Goal: Information Seeking & Learning: Learn about a topic

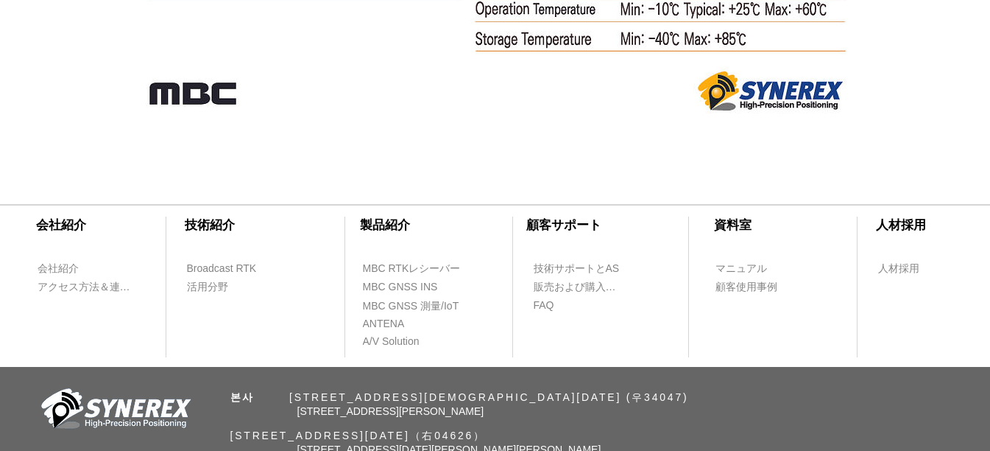
scroll to position [9940, 0]
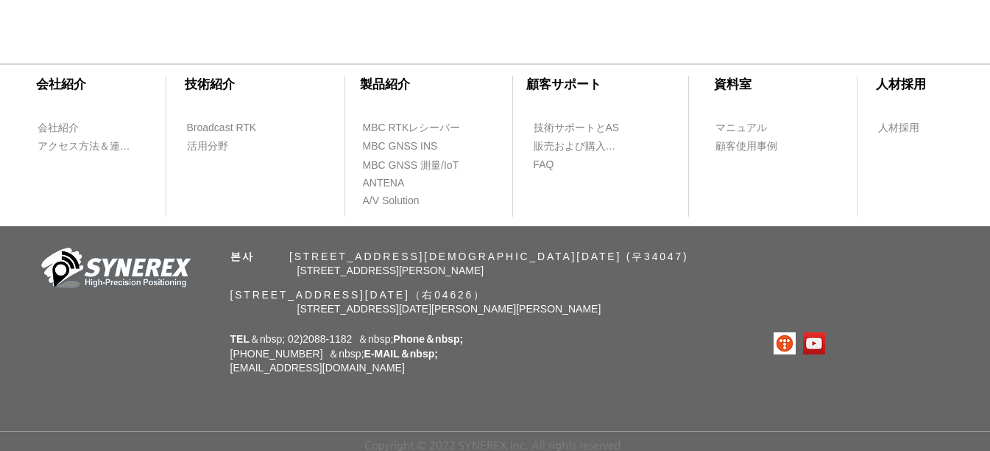
click at [596, 386] on div "​会社紹介 ​技術紹介 会社紹介 Broadcast RTK アクセス方法＆連絡先 活用分野 ​製品紹介 ​顧客サポート ​資料室 ​人材採用 MBC RTK…" at bounding box center [495, 244] width 990 height 412
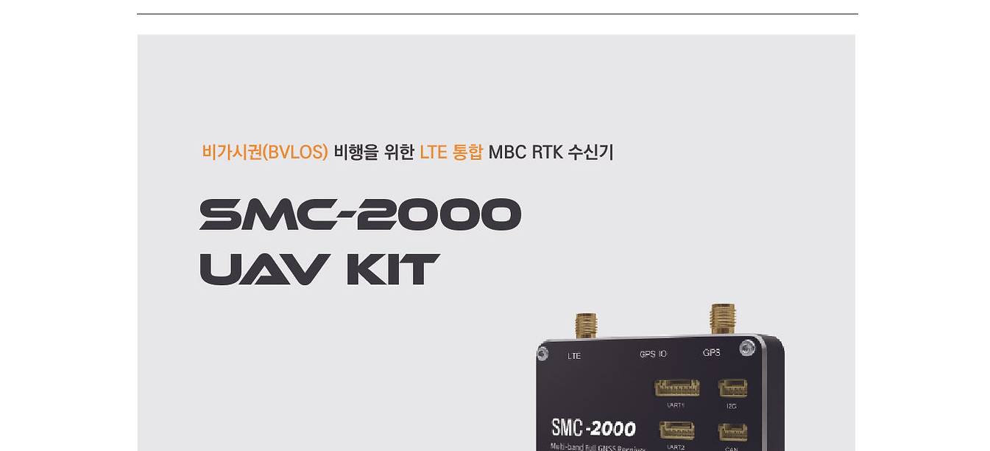
scroll to position [736, 0]
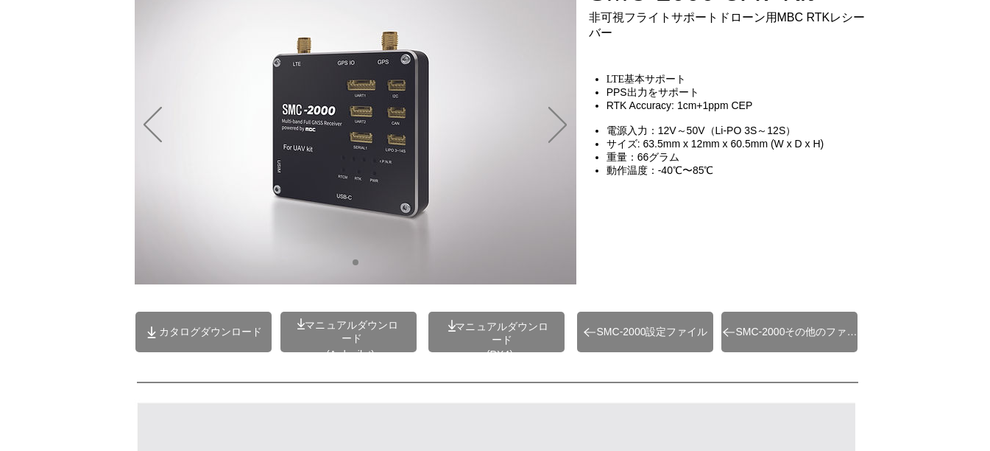
scroll to position [0, 0]
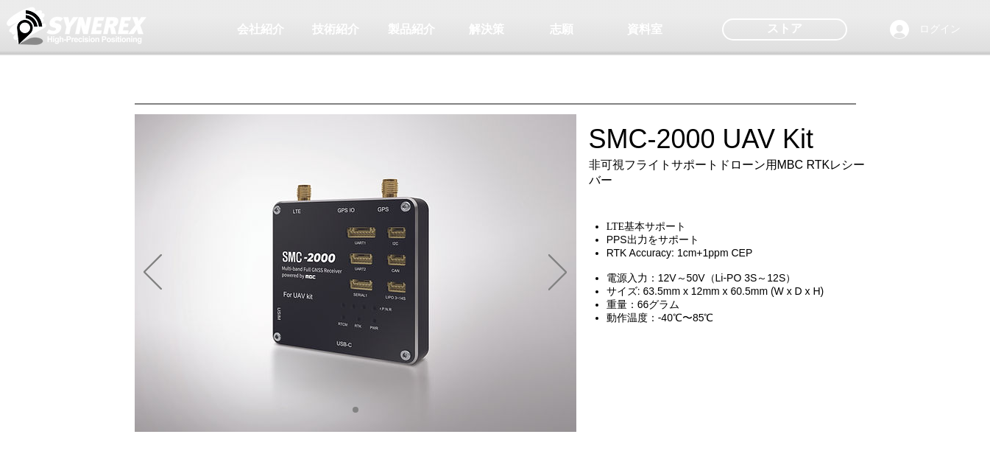
click at [602, 141] on div at bounding box center [495, 109] width 990 height 218
drag, startPoint x: 588, startPoint y: 138, endPoint x: 686, endPoint y: 137, distance: 97.9
click at [688, 138] on div at bounding box center [495, 109] width 990 height 218
drag, startPoint x: 193, startPoint y: 101, endPoint x: 200, endPoint y: 74, distance: 27.5
click at [194, 97] on div at bounding box center [495, 109] width 990 height 218
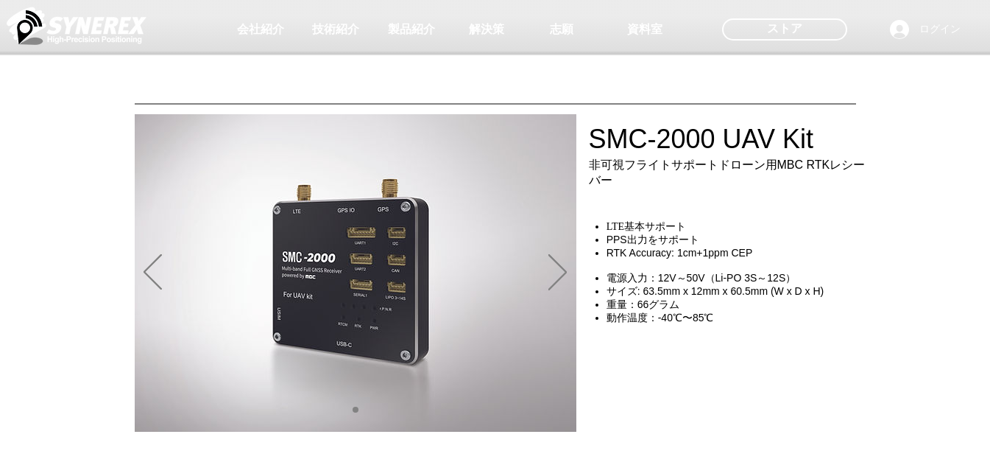
drag, startPoint x: 89, startPoint y: 107, endPoint x: 96, endPoint y: 96, distance: 13.3
click at [92, 102] on div at bounding box center [495, 109] width 990 height 218
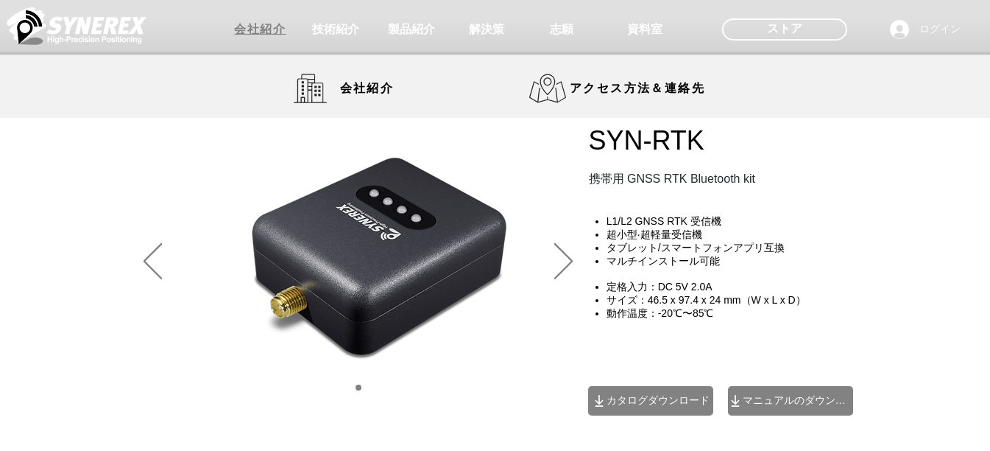
click at [259, 30] on span "会社紹介" at bounding box center [260, 29] width 52 height 15
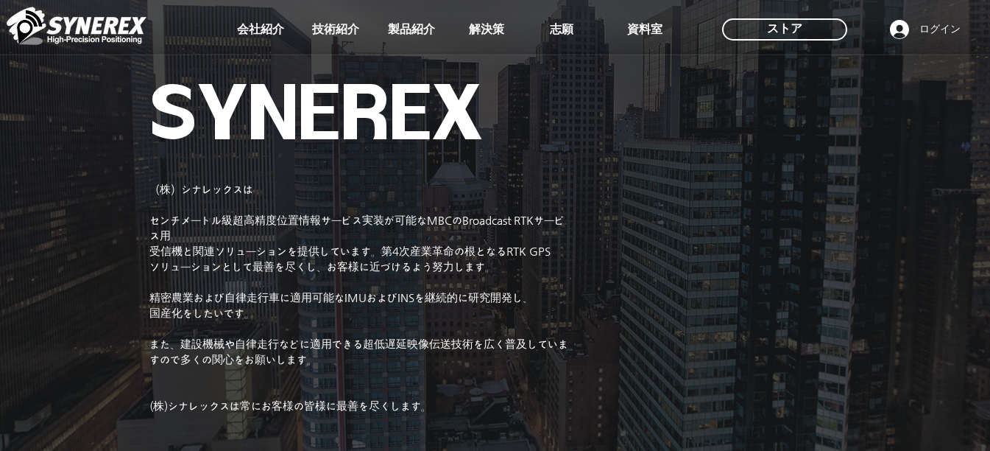
click at [75, 262] on img "main content" at bounding box center [495, 235] width 990 height 490
click at [242, 195] on div at bounding box center [495, 109] width 990 height 218
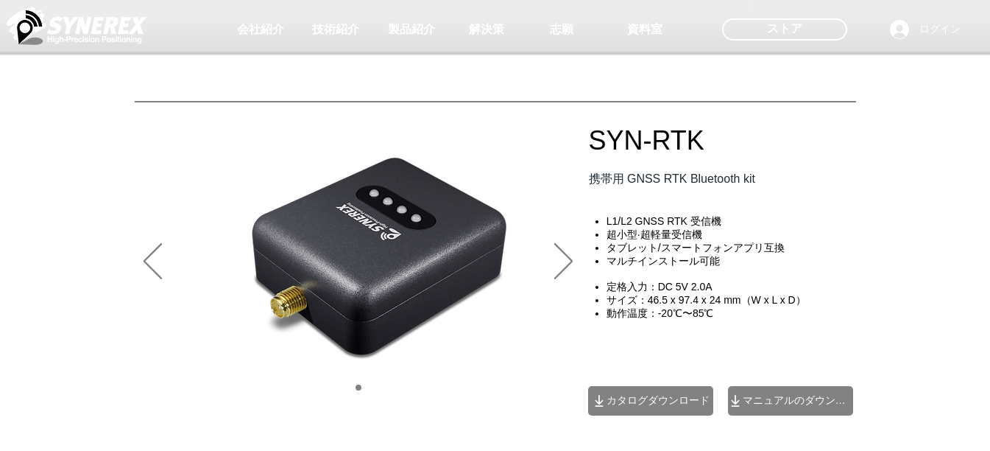
click at [833, 201] on div at bounding box center [495, 109] width 990 height 218
click at [600, 141] on div at bounding box center [495, 109] width 990 height 218
drag, startPoint x: 600, startPoint y: 141, endPoint x: 610, endPoint y: 141, distance: 10.3
click at [610, 141] on div at bounding box center [495, 109] width 990 height 218
click at [858, 235] on h4 "超小型·超軽量受信機" at bounding box center [737, 234] width 261 height 13
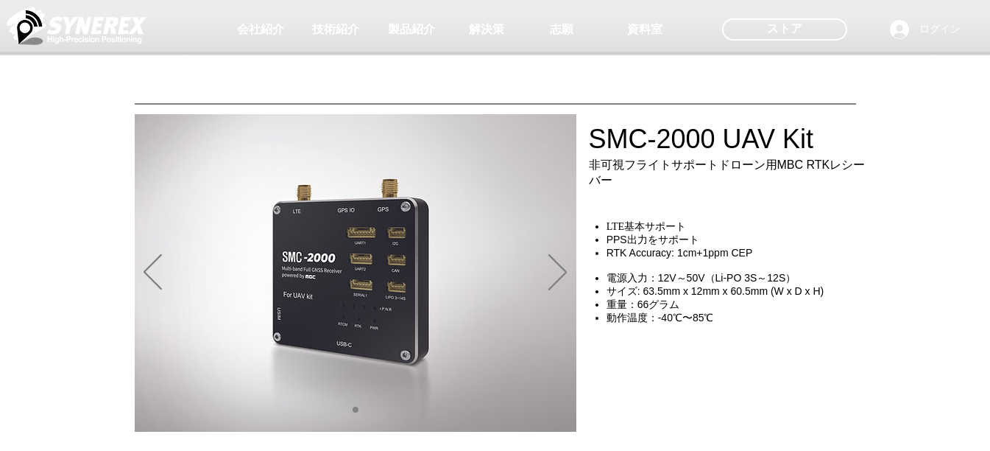
scroll to position [74, 0]
